Goal: Task Accomplishment & Management: Complete application form

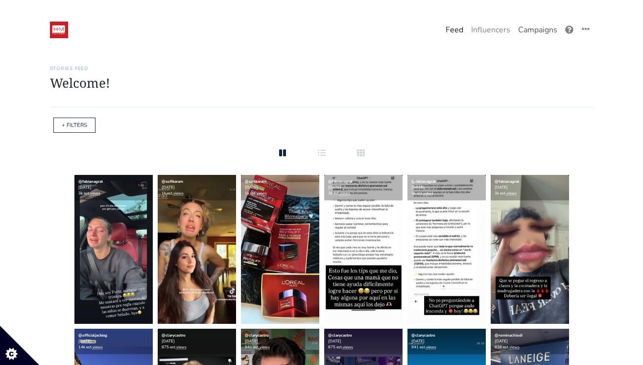
click at [537, 36] on link "Campaigns" at bounding box center [537, 30] width 47 height 20
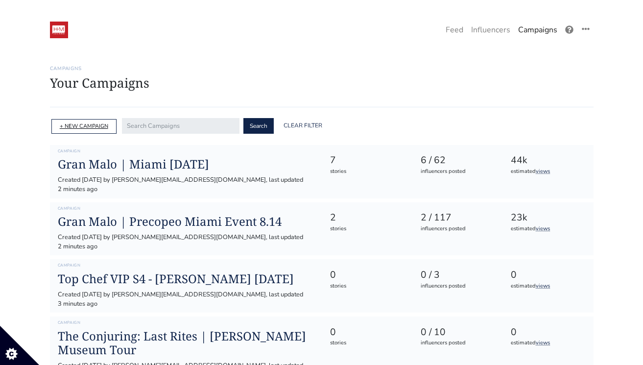
click at [90, 123] on link "+ NEW CAMPAIGN" at bounding box center [84, 125] width 48 height 7
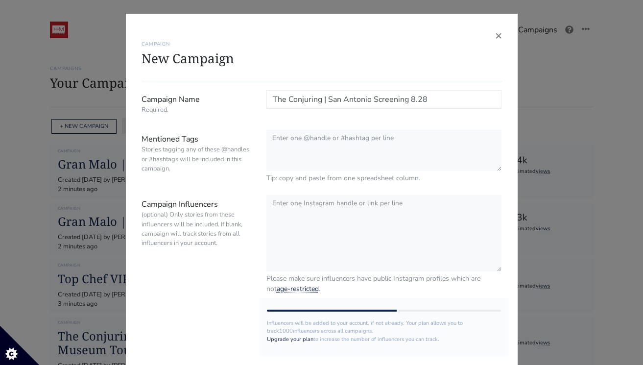
type input "The Conjuring | San Antonio Screening 8.28"
click at [336, 138] on textarea "Mentioned Tags Stories tagging any of these @handles or #hashtags will be inclu…" at bounding box center [383, 151] width 235 height 42
paste textarea "@TheConjuring @WarnerBros"
drag, startPoint x: 391, startPoint y: 145, endPoint x: 257, endPoint y: 134, distance: 134.1
click at [257, 134] on div "Mentioned Tags Stories tagging any of these @handles or #hashtags will be inclu…" at bounding box center [321, 157] width 375 height 54
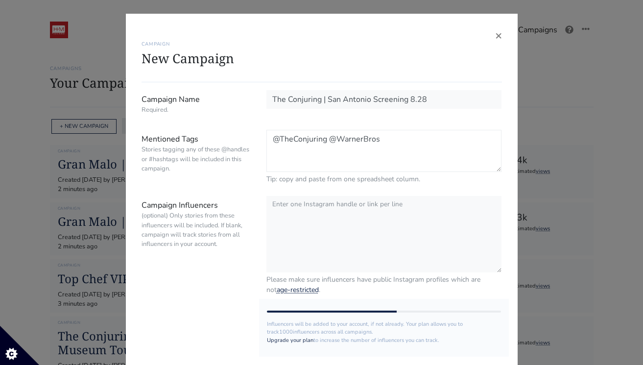
paste textarea "warnerbros | #TheConjuring: LastRites |Only in theatres September 5 | @HM_Comms"
click at [324, 139] on textarea "@warnerbros | #TheConjuring: LastRites |Only in theatres September 5 | @HM_Comms" at bounding box center [383, 151] width 235 height 42
drag, startPoint x: 361, startPoint y: 151, endPoint x: 325, endPoint y: 151, distance: 36.7
click at [325, 151] on textarea "@warnerbros #TheConjuring: LastRites |Only in theatres September 5 | @HM_Comms" at bounding box center [383, 151] width 235 height 42
click at [363, 151] on textarea "@warnerbros #TheConjuring: LastRites |Only in theatres September 5 | @HM_Comms" at bounding box center [383, 151] width 235 height 42
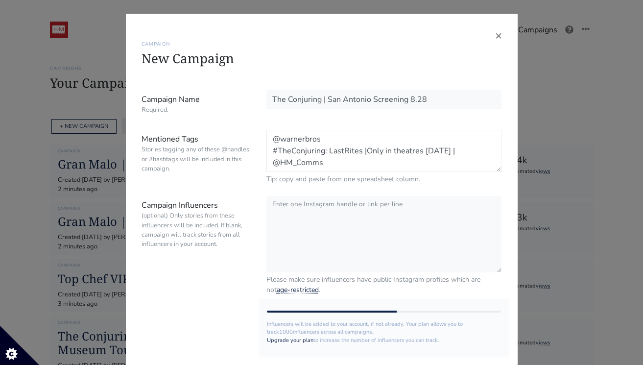
drag, startPoint x: 363, startPoint y: 151, endPoint x: 468, endPoint y: 152, distance: 105.2
click at [468, 152] on textarea "@warnerbros #TheConjuring: LastRites |Only in theatres September 5 | @HM_Comms" at bounding box center [383, 151] width 235 height 42
click at [361, 163] on textarea "@warnerbros #TheConjuring: LastRites @HM_Comms" at bounding box center [383, 151] width 235 height 42
click at [346, 135] on textarea "@warnerbros #TheConjuring: LastRites @HM_Comms" at bounding box center [383, 151] width 235 height 42
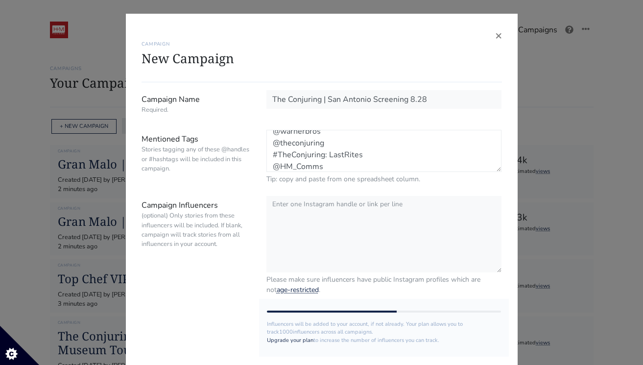
drag, startPoint x: 328, startPoint y: 154, endPoint x: 375, endPoint y: 154, distance: 47.0
click at [375, 154] on textarea "@warnerbros @theconjuring #TheConjuring: LastRites @HM_Comms" at bounding box center [383, 151] width 235 height 42
paste textarea "LastRites"
click at [325, 168] on textarea "@warnerbros @theconjuring #TheConjuring #TheConjuringLastRites @HM_Comms" at bounding box center [383, 151] width 235 height 42
type textarea "@warnerbros @theconjuring #TheConjuring #TheConjuring:LastRites @HM_Comms"
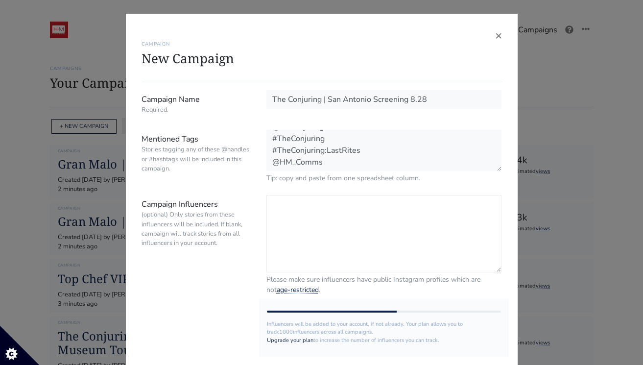
scroll to position [35, 0]
click at [356, 218] on textarea "Campaign Influencers (optional) Only stories from these influencers will be inc…" at bounding box center [383, 233] width 235 height 77
paste textarea "@soyrolis"
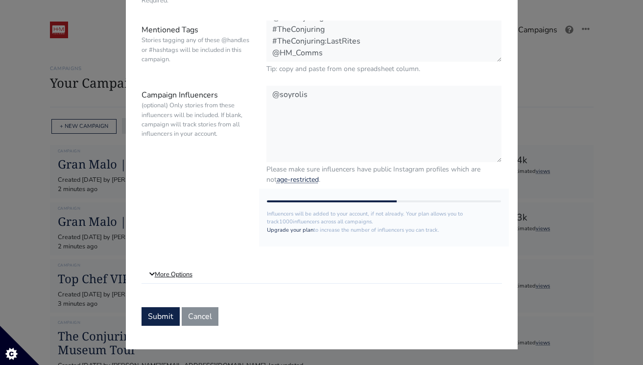
click at [160, 276] on link "More Options" at bounding box center [321, 275] width 360 height 18
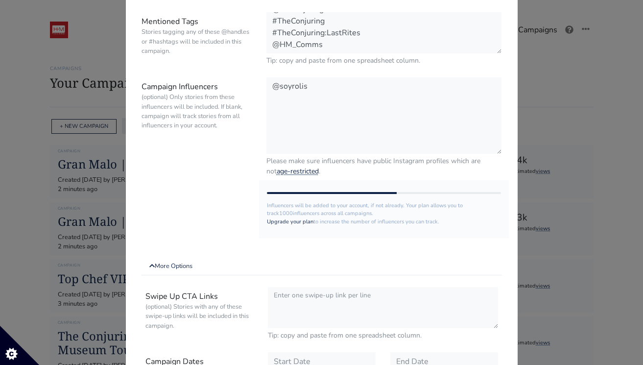
scroll to position [74, 0]
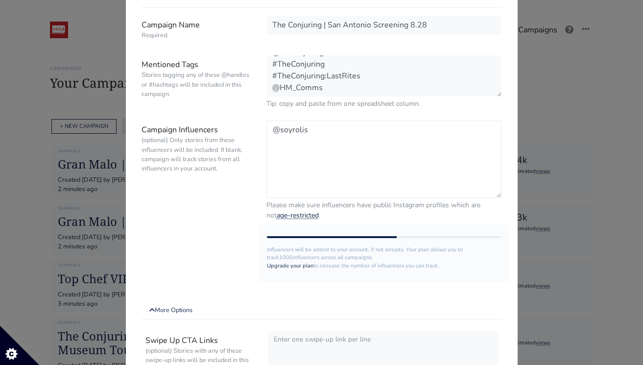
click at [327, 133] on textarea "@soyrolis" at bounding box center [383, 158] width 235 height 77
paste textarea "@chynnajo @jaylynn.juelz @sanantoniostephanie @thevirgoandy @lizsanantoniosocia…"
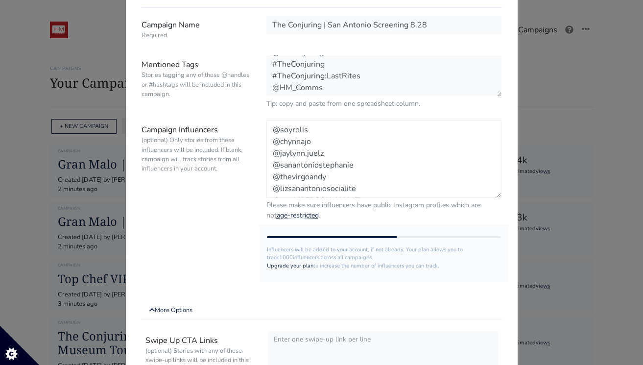
scroll to position [196, 0]
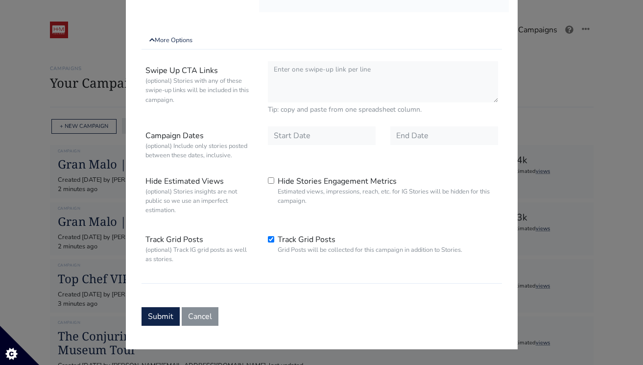
type textarea "@soyrolis @chynnajo @jaylynn.juelz @sanantoniostephanie @thevirgoandy @lizsanan…"
click at [288, 132] on input "text" at bounding box center [322, 135] width 108 height 19
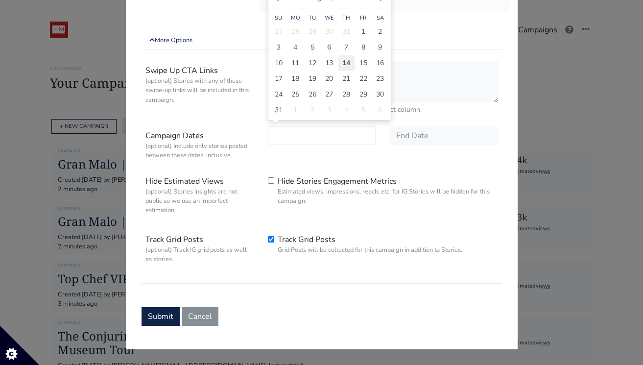
click at [343, 62] on span "14" at bounding box center [346, 63] width 8 height 10
type input "[DATE]"
click at [418, 139] on input "text" at bounding box center [444, 135] width 108 height 19
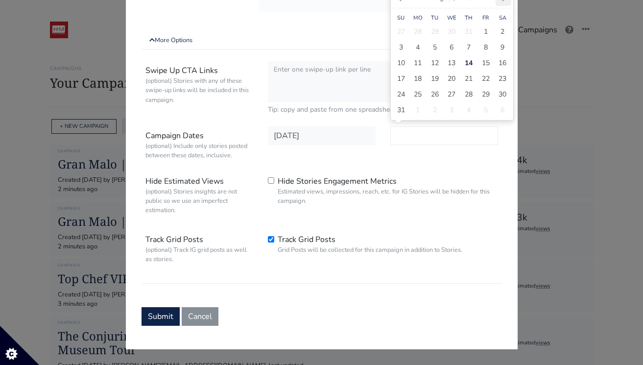
click at [437, 93] on span "23" at bounding box center [435, 94] width 8 height 10
click at [418, 94] on span "22" at bounding box center [418, 94] width 8 height 10
click at [405, 94] on div "21" at bounding box center [401, 95] width 17 height 16
click at [414, 94] on span "22" at bounding box center [418, 94] width 8 height 10
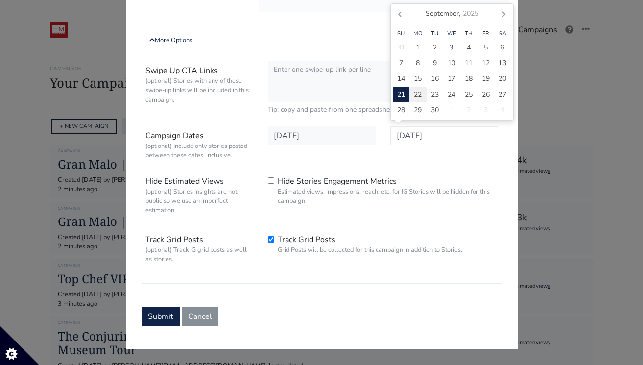
type input "2025-09-22"
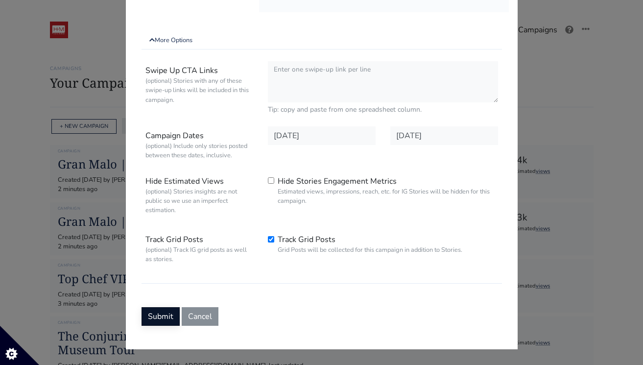
click at [162, 308] on button "Submit" at bounding box center [160, 316] width 38 height 19
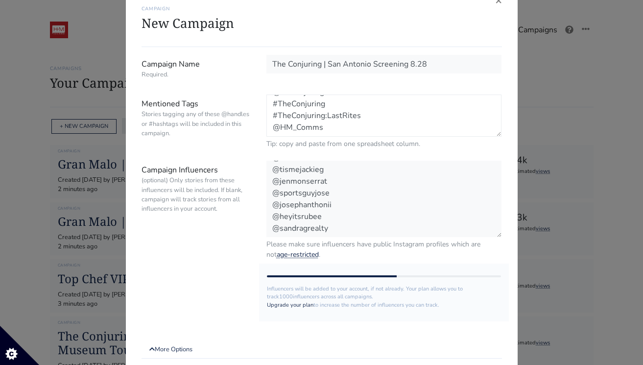
scroll to position [0, 0]
drag, startPoint x: 345, startPoint y: 122, endPoint x: 219, endPoint y: 5, distance: 171.4
click at [219, 5] on div "× CAMPAIGN New Campaign Campaign Name Required. The Conjuring | San Antonio Scr…" at bounding box center [322, 317] width 392 height 679
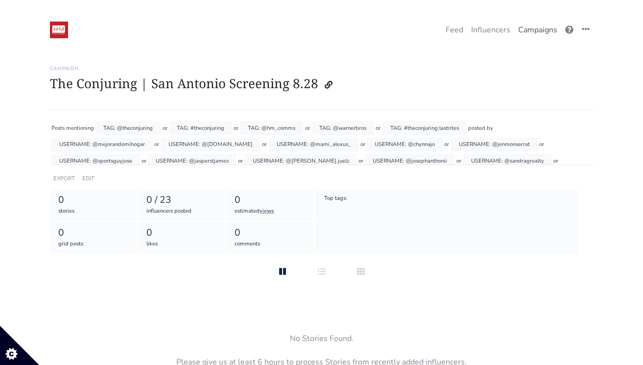
click at [536, 36] on link "Campaigns" at bounding box center [537, 30] width 47 height 20
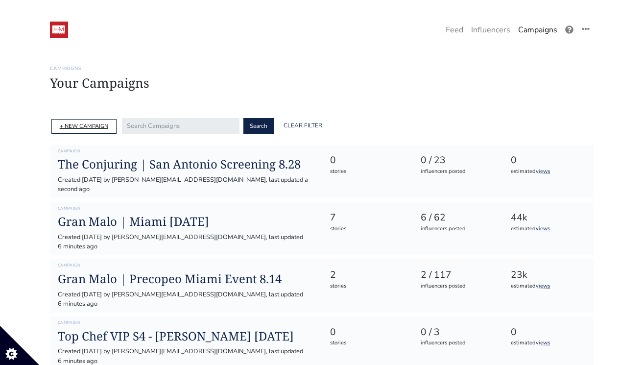
click at [104, 123] on link "+ NEW CAMPAIGN" at bounding box center [84, 125] width 48 height 7
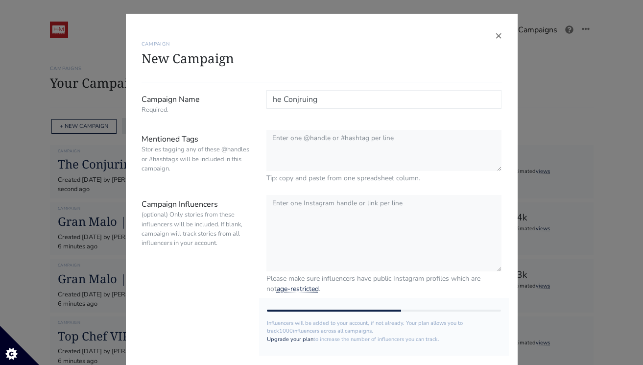
click at [290, 99] on input "he Conjruing" at bounding box center [383, 99] width 235 height 19
type input "h"
click at [497, 38] on span "×" at bounding box center [498, 35] width 7 height 16
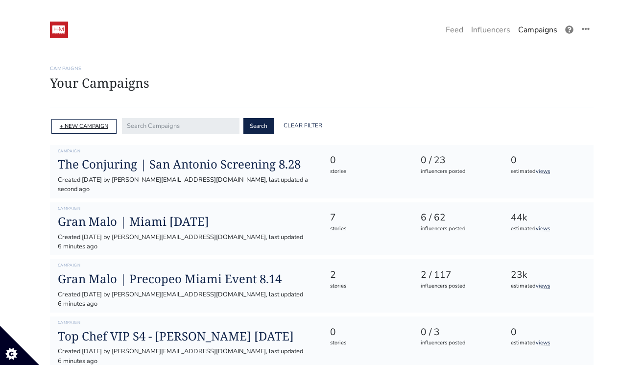
click at [83, 128] on link "+ NEW CAMPAIGN" at bounding box center [84, 125] width 48 height 7
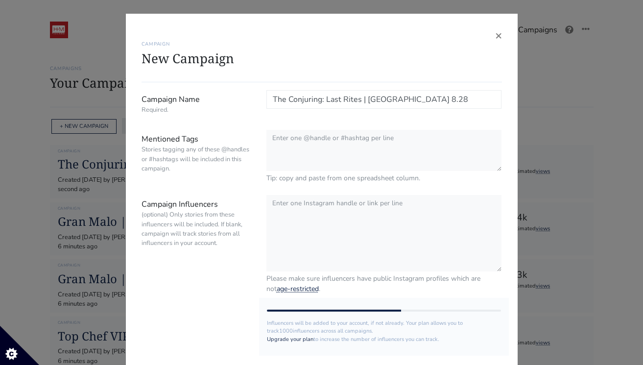
type input "The Conjuring: Last Rites | [GEOGRAPHIC_DATA] 8.28"
click at [311, 137] on textarea "Mentioned Tags Stories tagging any of these @handles or #hashtags will be inclu…" at bounding box center [383, 151] width 235 height 42
paste textarea "@warnerbros @theconjuring #TheConjuring #TheConjuring:LastRites @HM_Comms"
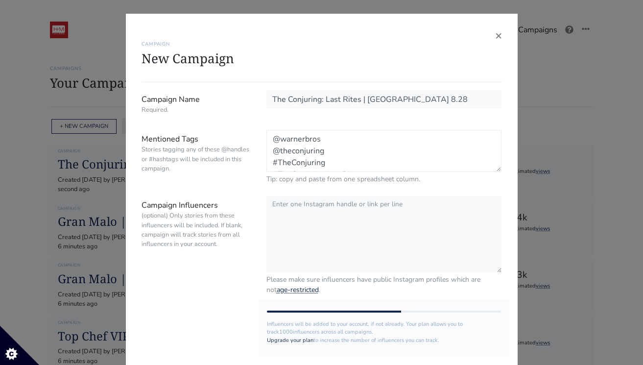
scroll to position [31, 0]
type textarea "@warnerbros @theconjuring #TheConjuring #TheConjuring:LastRites @HM_Comms"
click at [303, 213] on textarea "Campaign Influencers (optional) Only stories from these influencers will be inc…" at bounding box center [383, 233] width 235 height 77
paste textarea "@alxmajestic @redappolove @ashsirenaa @briannacitlalli @cecibossgirl @gibeel @j…"
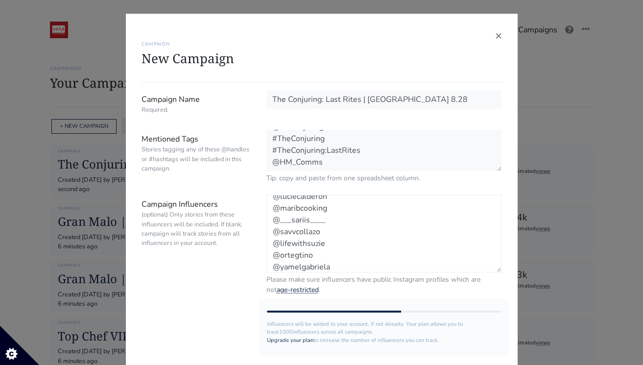
scroll to position [0, 0]
click at [333, 261] on textarea "@alxmajestic @redappolove @ashsirenaa @briannacitlalli @cecibossgirl @gibeel @j…" at bounding box center [383, 233] width 235 height 77
paste textarea "@dayanechrissel"
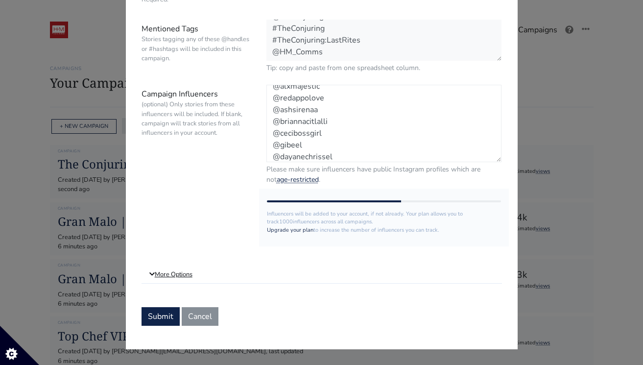
type textarea "@alxmajestic @redappolove @ashsirenaa @briannacitlalli @cecibossgirl @gibeel @d…"
click at [183, 268] on link "More Options" at bounding box center [321, 275] width 360 height 18
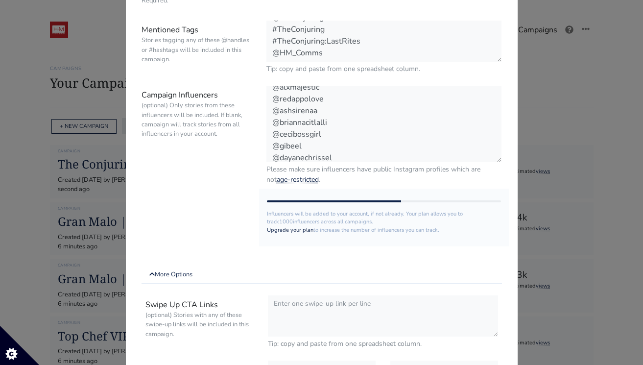
scroll to position [238, 0]
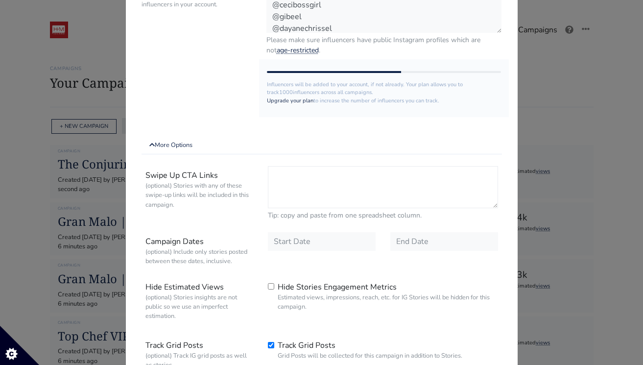
click at [314, 195] on textarea "Swipe Up CTA Links (optional) Stories with any of these swipe-up links will be …" at bounding box center [383, 187] width 230 height 42
click at [307, 234] on input "text" at bounding box center [322, 240] width 108 height 19
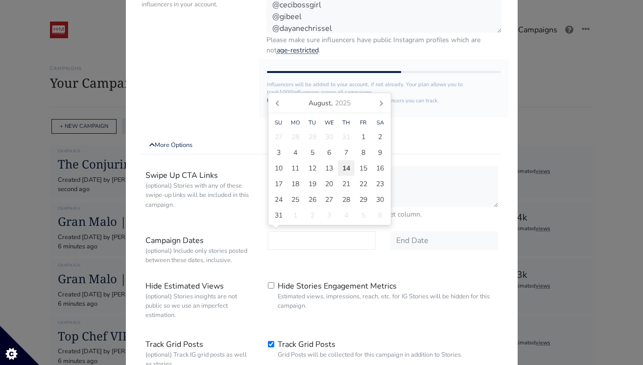
click at [345, 165] on span "14" at bounding box center [346, 168] width 8 height 10
type input "[DATE]"
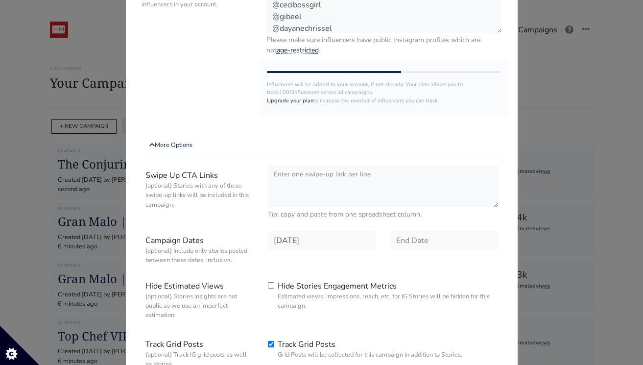
click at [422, 225] on div "Swipe Up CTA Links (optional) Stories with any of these swipe-up links will be …" at bounding box center [321, 275] width 360 height 226
click at [431, 237] on input "text" at bounding box center [444, 240] width 108 height 19
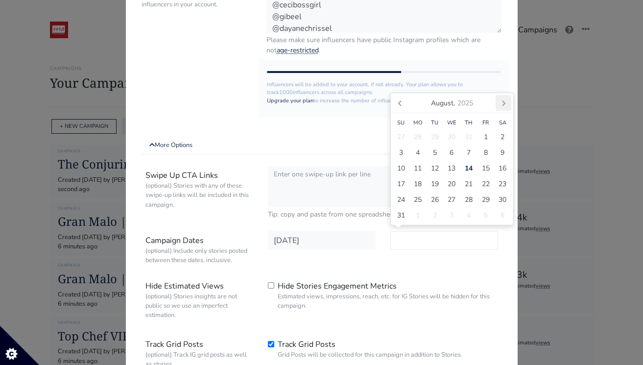
click at [505, 101] on icon at bounding box center [503, 103] width 16 height 16
click at [441, 212] on div "30" at bounding box center [434, 215] width 17 height 16
type input "2025-09-30"
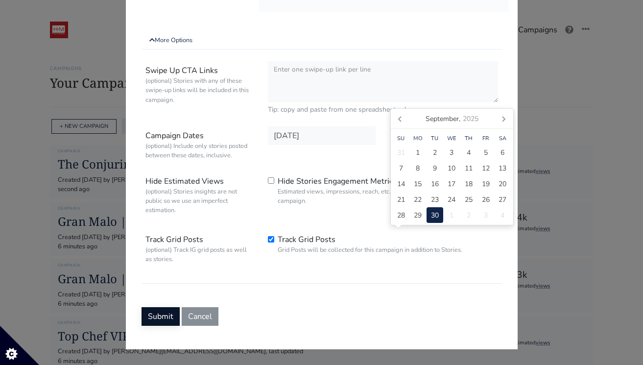
click at [159, 320] on button "Submit" at bounding box center [160, 316] width 38 height 19
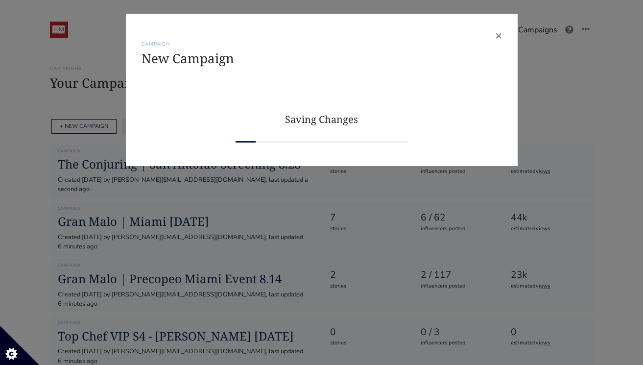
scroll to position [0, 0]
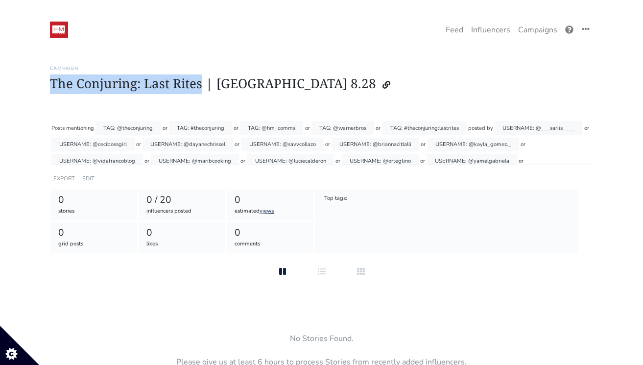
drag, startPoint x: 199, startPoint y: 84, endPoint x: 53, endPoint y: 79, distance: 146.5
click at [53, 79] on h1 "The Conjuring: Last Rites | [GEOGRAPHIC_DATA] 8.28" at bounding box center [321, 84] width 543 height 19
copy h1 "The Conjuring: Last Rites"
click at [529, 32] on link "Campaigns" at bounding box center [537, 30] width 47 height 20
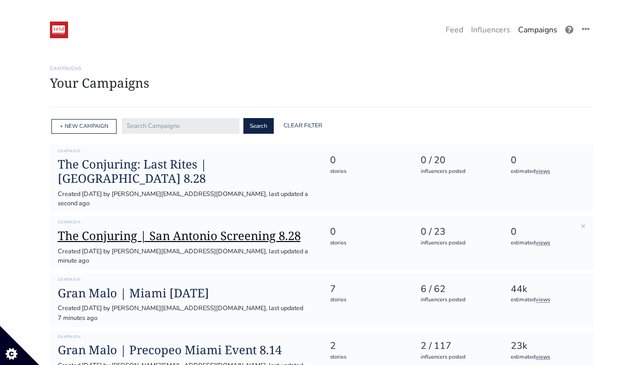
click at [262, 229] on h1 "The Conjuring | San Antonio Screening 8.28" at bounding box center [186, 236] width 256 height 14
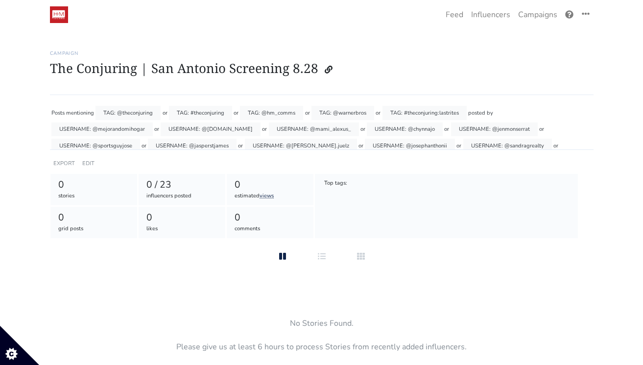
scroll to position [24, 0]
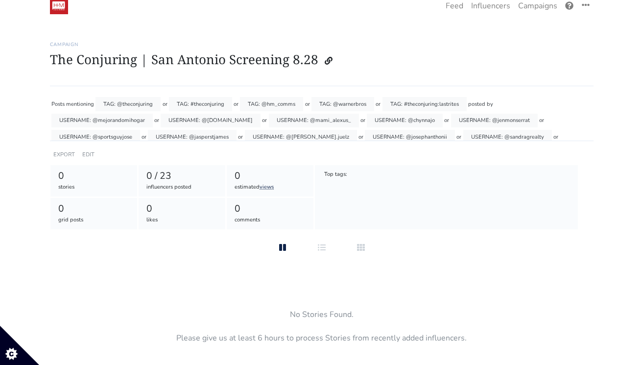
click at [93, 149] on div "EDIT" at bounding box center [88, 154] width 16 height 14
click at [89, 153] on link "EDIT" at bounding box center [88, 154] width 12 height 7
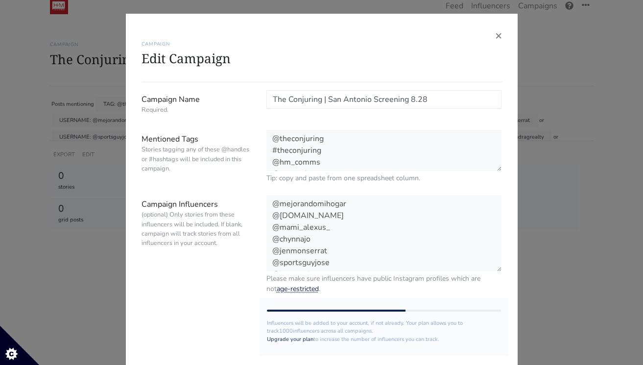
drag, startPoint x: 322, startPoint y: 99, endPoint x: 242, endPoint y: 94, distance: 79.9
click at [242, 94] on div "Campaign Name Required. The Conjuring | San Antonio Screening 8.28" at bounding box center [321, 104] width 375 height 28
paste input ": Last Rites"
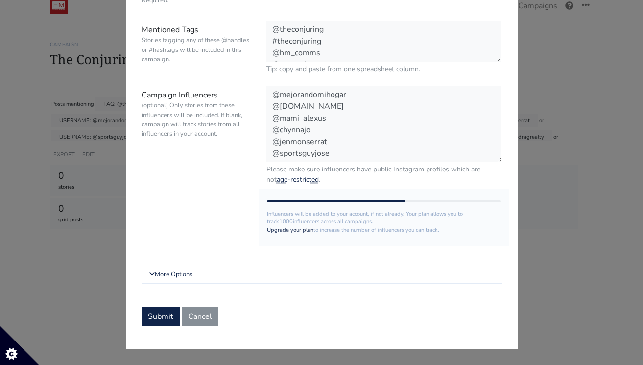
type input "The Conjuring: Last Rites | San Antonio Screening 8.28"
click at [150, 305] on form "Campaign Name Required. The Conjuring: Last Rites | San Antonio Screening 8.28 …" at bounding box center [321, 153] width 360 height 345
click at [153, 314] on button "Submit" at bounding box center [160, 316] width 38 height 19
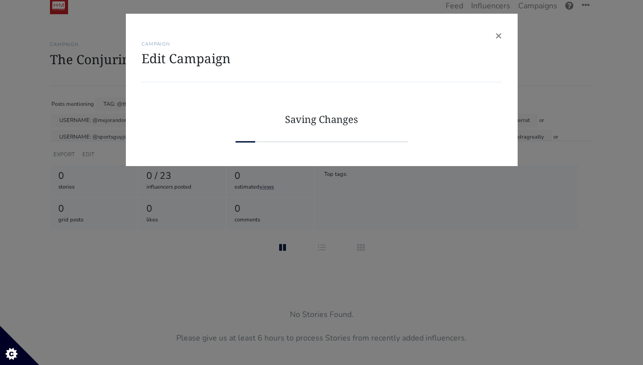
scroll to position [0, 0]
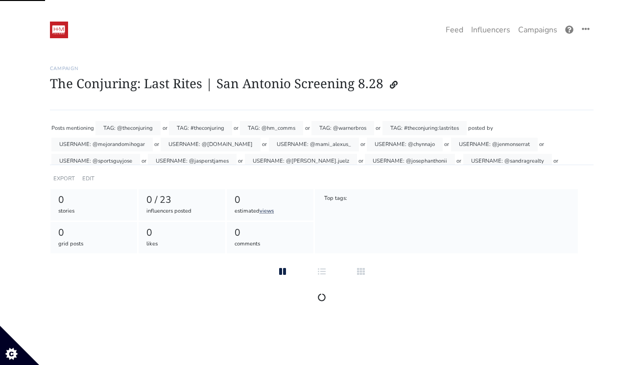
scroll to position [24, 0]
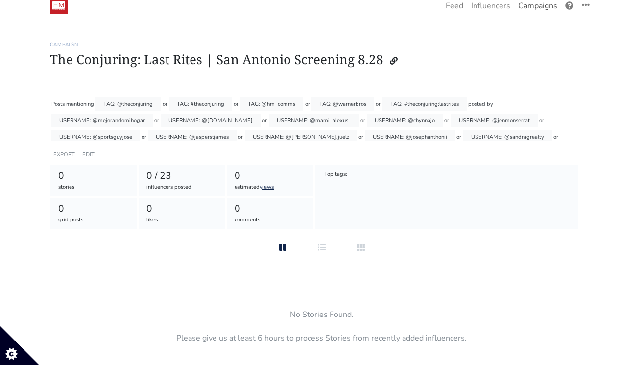
click at [542, 10] on link "Campaigns" at bounding box center [537, 6] width 47 height 20
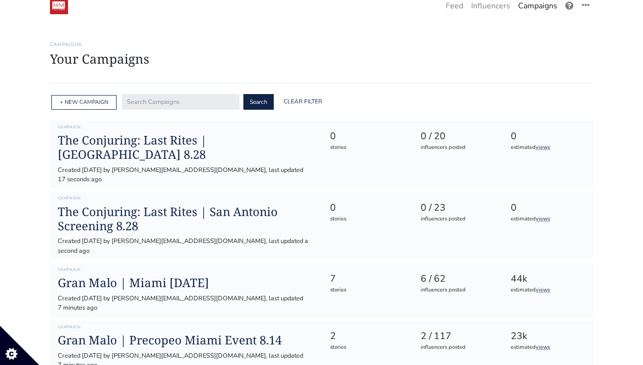
click at [96, 108] on div "+ NEW CAMPAIGN" at bounding box center [83, 102] width 65 height 15
click at [95, 104] on link "+ NEW CAMPAIGN" at bounding box center [84, 101] width 48 height 7
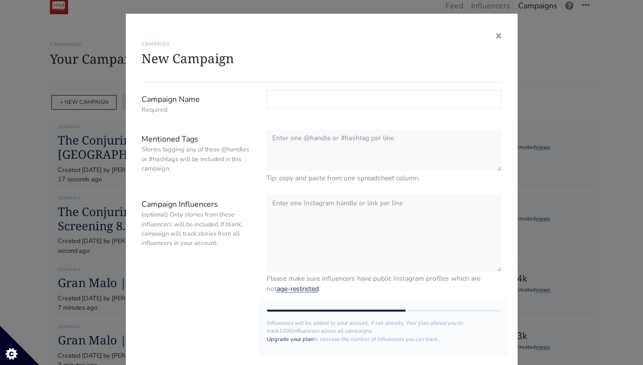
paste input "The Conjuring: Last Rites"
type input "The Conjuring: Last Rites"
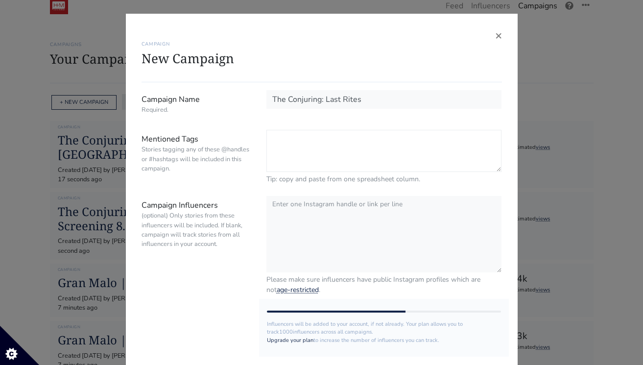
click at [310, 144] on textarea "Mentioned Tags Stories tagging any of these @handles or #hashtags will be inclu…" at bounding box center [383, 151] width 235 height 42
paste textarea "@stevenafranz @ydaliaflores @diandramejia @lifeinthe956 @monaxris @ashleynrodr …"
type textarea "@stevenafranz @ydaliaflores @diandramejia @lifeinthe956 @monaxris @ashleynrodr …"
click at [310, 205] on textarea "Campaign Influencers (optional) Only stories from these influencers will be inc…" at bounding box center [383, 233] width 235 height 77
paste textarea "@stevenafranz @ydaliaflores @diandramejia @lifeinthe956 @monaxris @ashleynrodr …"
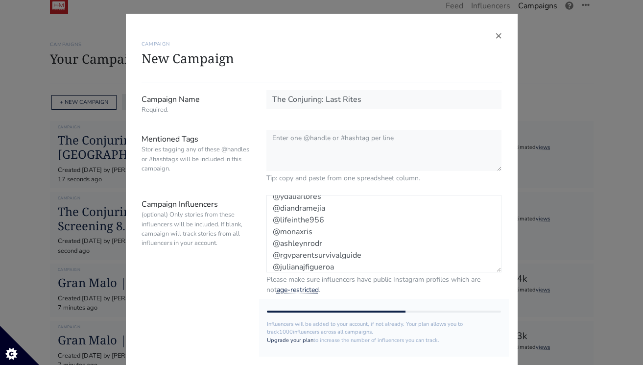
type textarea "@stevenafranz @ydaliaflores @diandramejia @lifeinthe956 @monaxris @ashleynrodr …"
click at [558, 158] on div "× CAMPAIGN New Campaign Campaign Name Required. The Conjuring: Last Rites Menti…" at bounding box center [321, 182] width 643 height 365
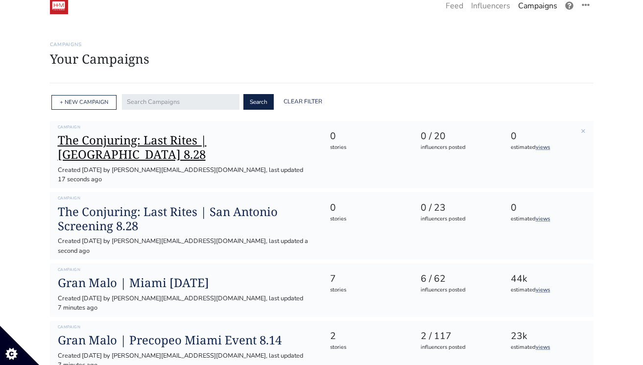
click at [202, 142] on h1 "The Conjuring: Last Rites | [GEOGRAPHIC_DATA] 8.28" at bounding box center [186, 147] width 256 height 28
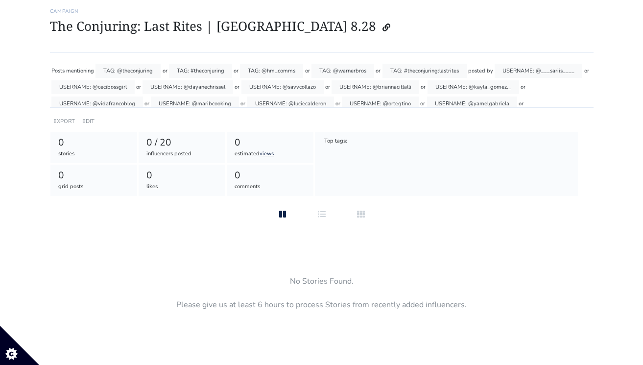
scroll to position [57, 0]
click at [90, 121] on link "EDIT" at bounding box center [88, 121] width 12 height 7
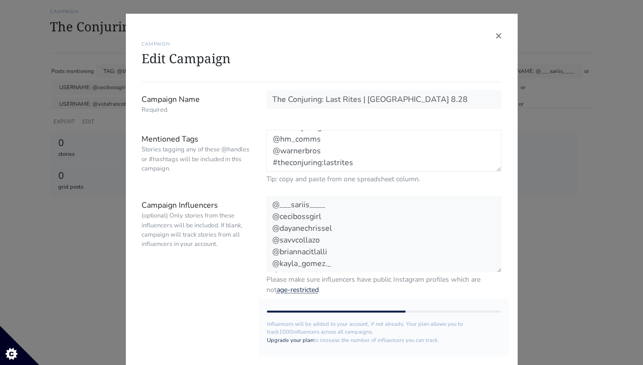
scroll to position [0, 0]
drag, startPoint x: 372, startPoint y: 168, endPoint x: 241, endPoint y: 60, distance: 169.3
click at [241, 60] on div "× CAMPAIGN Edit Campaign Campaign Name Required. The Conjuring: Last Rites | El…" at bounding box center [322, 236] width 392 height 445
click at [497, 41] on span "×" at bounding box center [498, 35] width 7 height 16
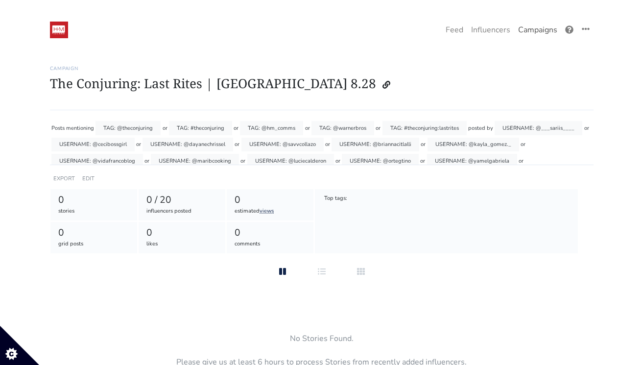
click at [520, 27] on link "Campaigns" at bounding box center [537, 30] width 47 height 20
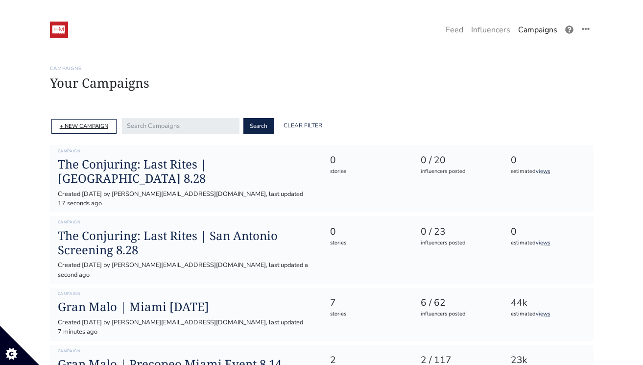
click at [89, 127] on link "+ NEW CAMPAIGN" at bounding box center [84, 125] width 48 height 7
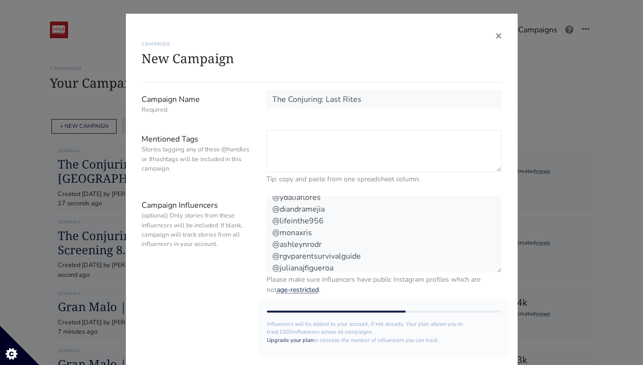
click at [350, 139] on textarea "Mentioned Tags Stories tagging any of these @handles or #hashtags will be inclu…" at bounding box center [383, 151] width 235 height 42
paste textarea "@theconjuring #theconjuring @hm_comms @warnerbros #theconjuring:lastrites"
type textarea "@theconjuring #theconjuring @hm_comms @warnerbros #theconjuring:lastrites"
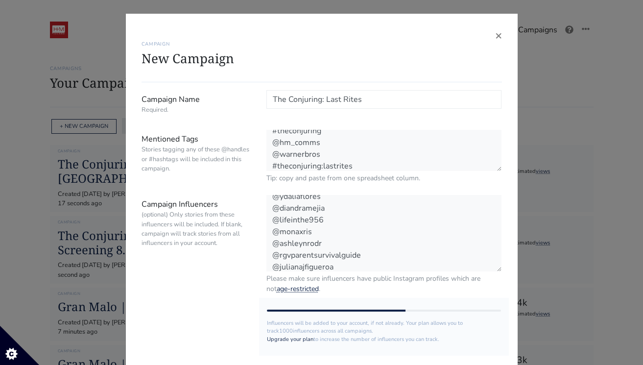
click at [376, 102] on input "The Conjuring: Last Rites" at bounding box center [383, 99] width 235 height 19
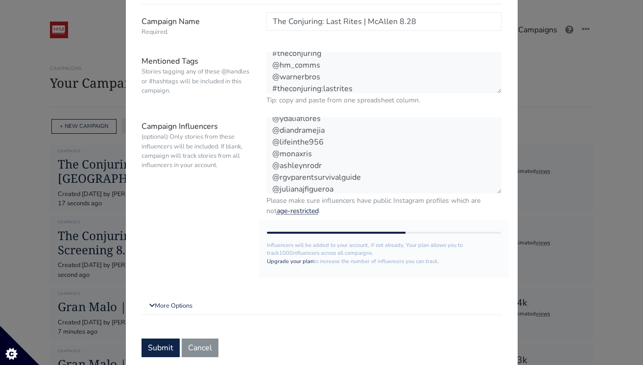
scroll to position [109, 0]
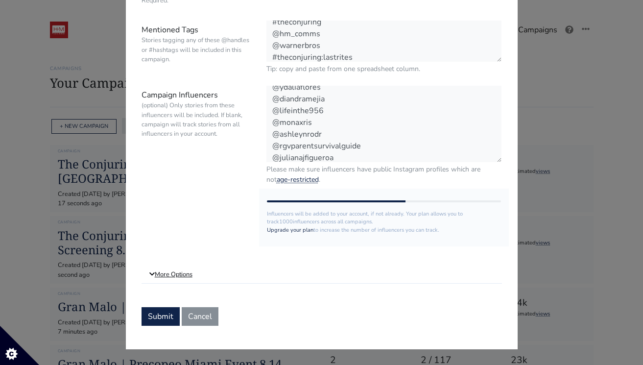
type input "The Conjuring: Last Rites | McAllen 8.28"
click at [176, 275] on link "More Options" at bounding box center [321, 275] width 360 height 18
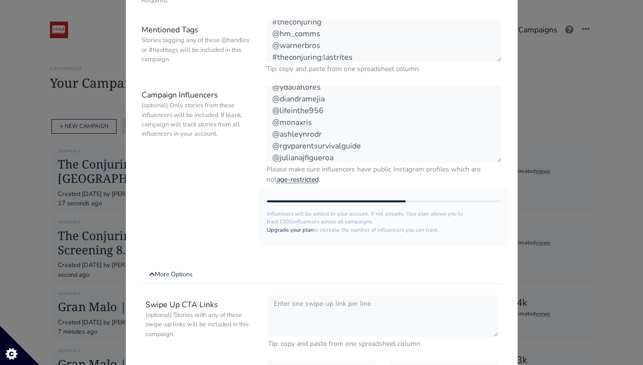
scroll to position [234, 0]
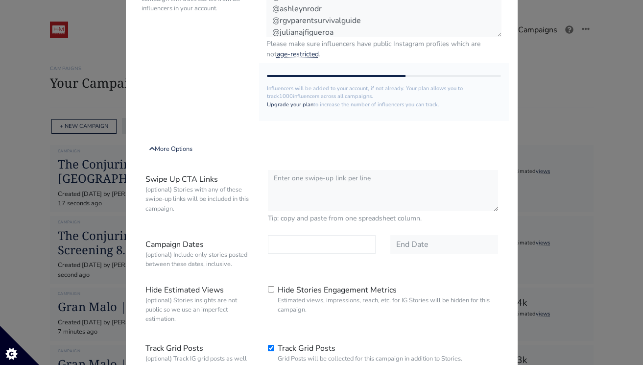
click at [282, 241] on input "text" at bounding box center [322, 244] width 108 height 19
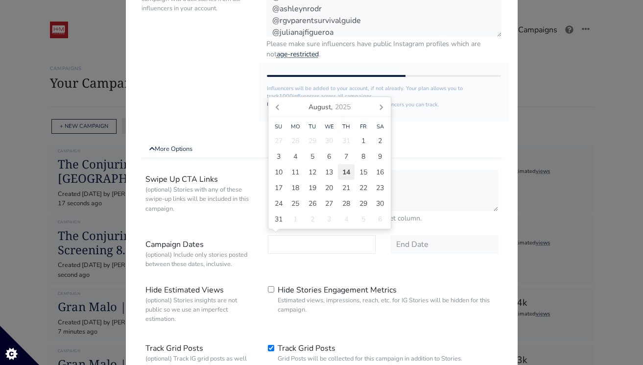
click at [340, 171] on div "14" at bounding box center [346, 172] width 17 height 16
type input "[DATE]"
click at [428, 243] on input "text" at bounding box center [444, 244] width 108 height 19
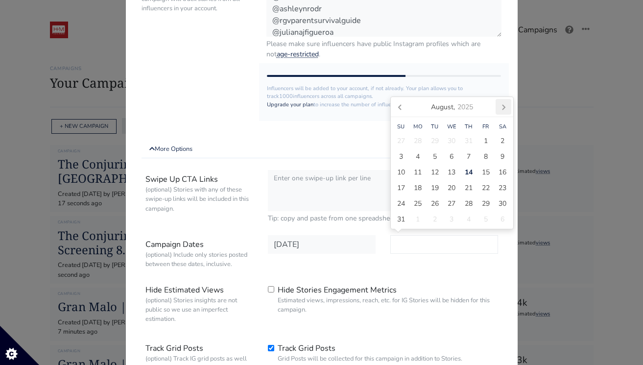
click at [503, 104] on icon at bounding box center [503, 107] width 16 height 16
click at [435, 219] on span "30" at bounding box center [435, 219] width 8 height 10
type input "2025-09-30"
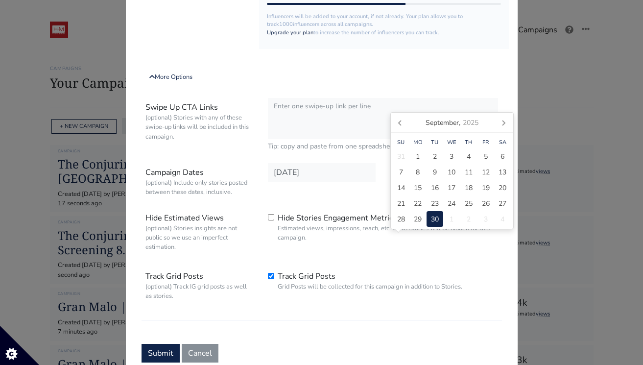
scroll to position [343, 0]
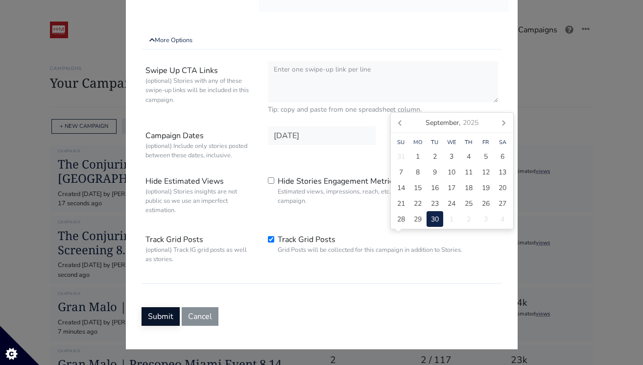
click at [160, 310] on button "Submit" at bounding box center [160, 316] width 38 height 19
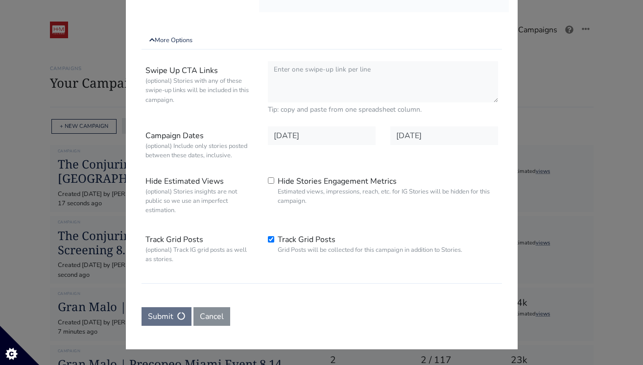
scroll to position [0, 0]
